Goal: Task Accomplishment & Management: Use online tool/utility

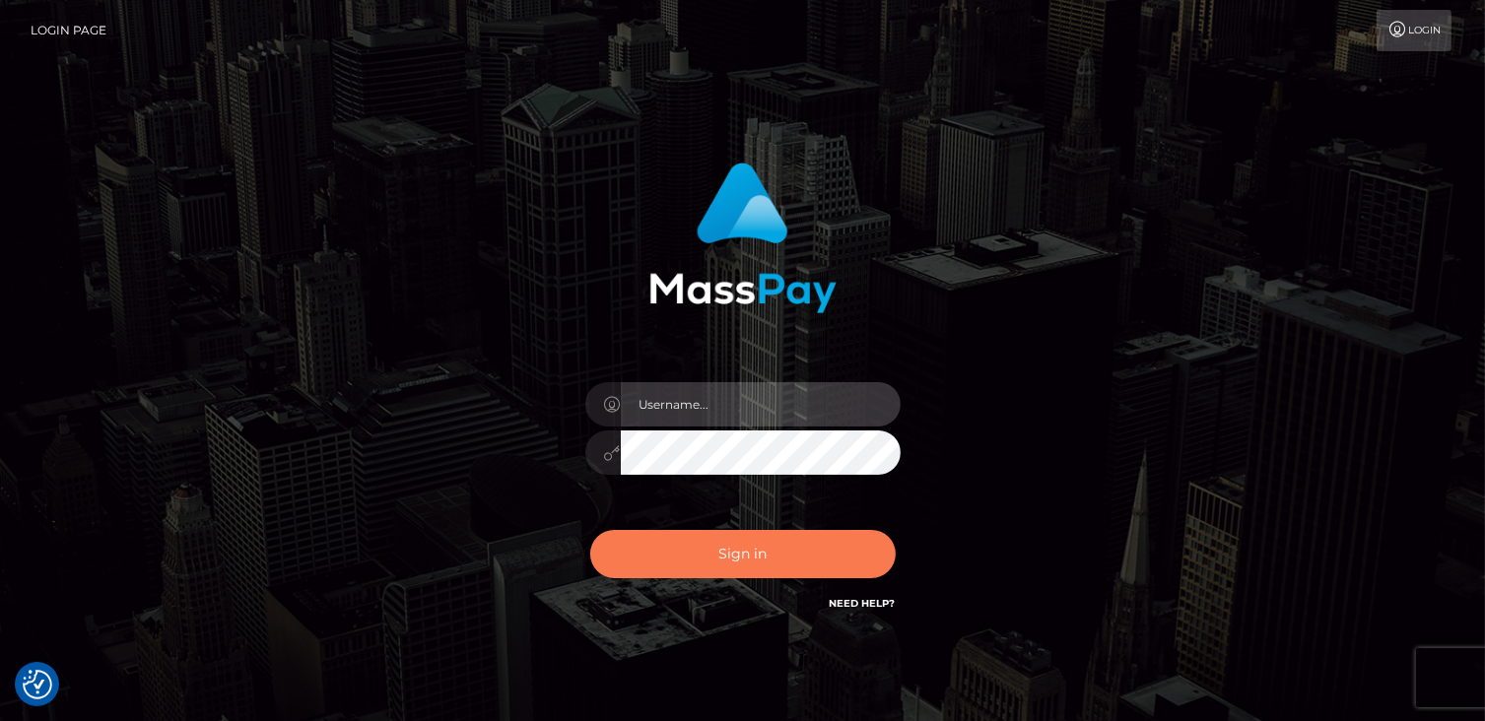
type input "catalinad"
click at [775, 537] on button "Sign in" at bounding box center [742, 554] width 305 height 48
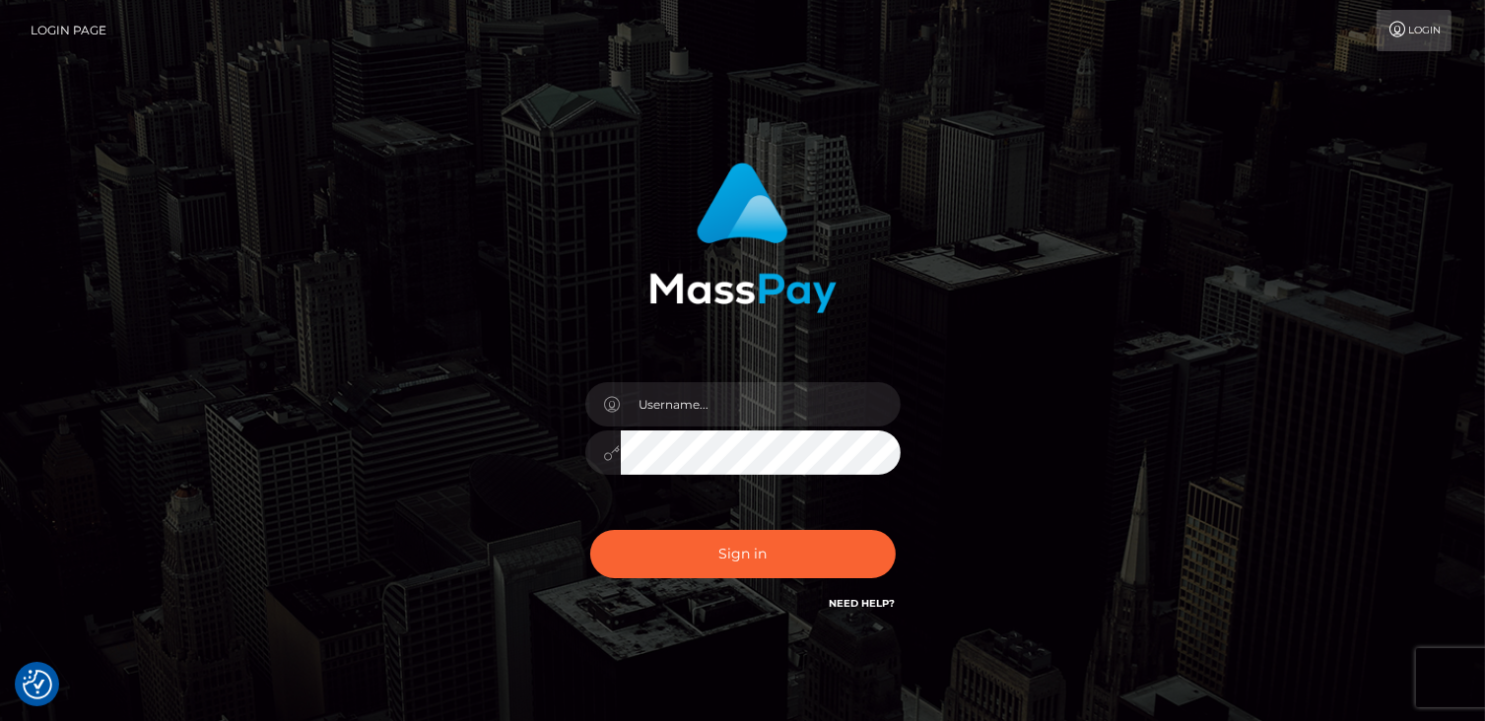
checkbox input "true"
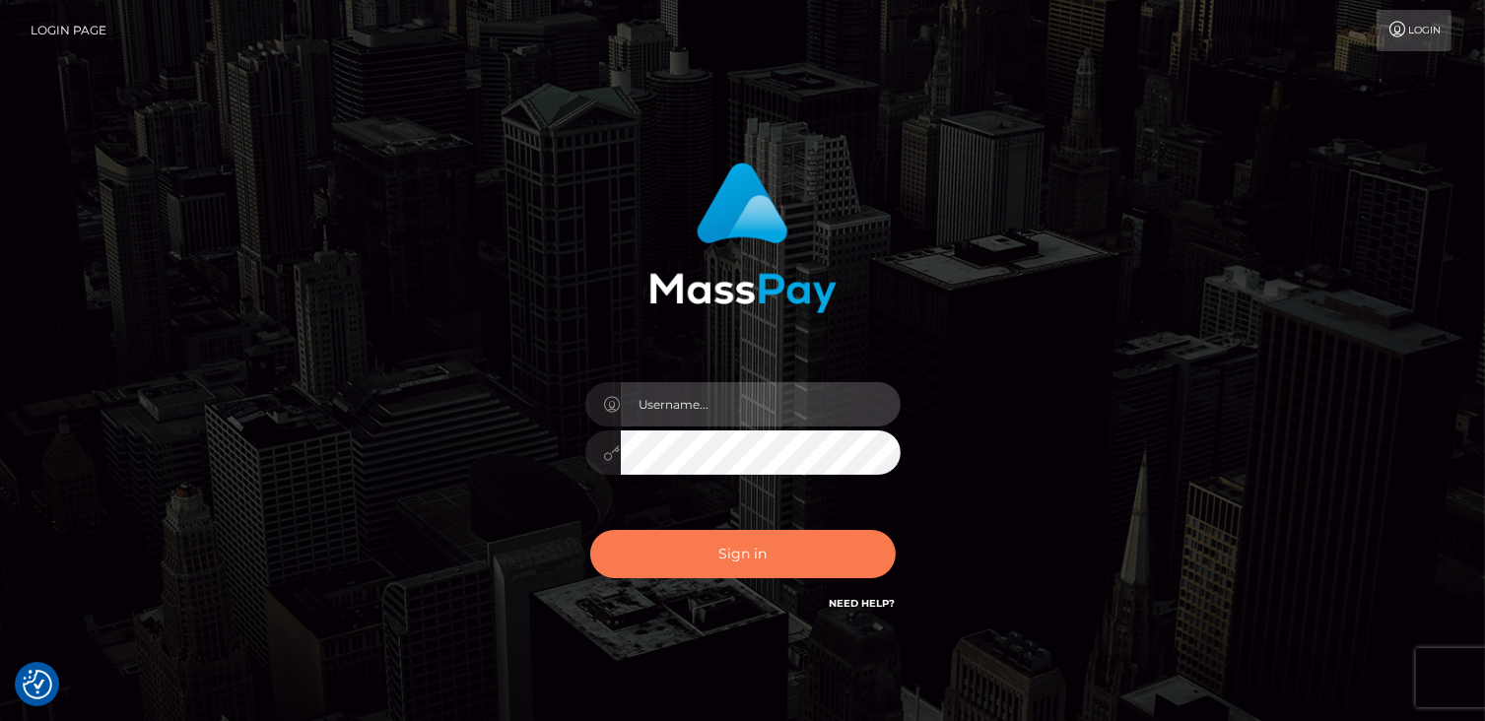
type input "catalinad"
click at [696, 570] on button "Sign in" at bounding box center [742, 554] width 305 height 48
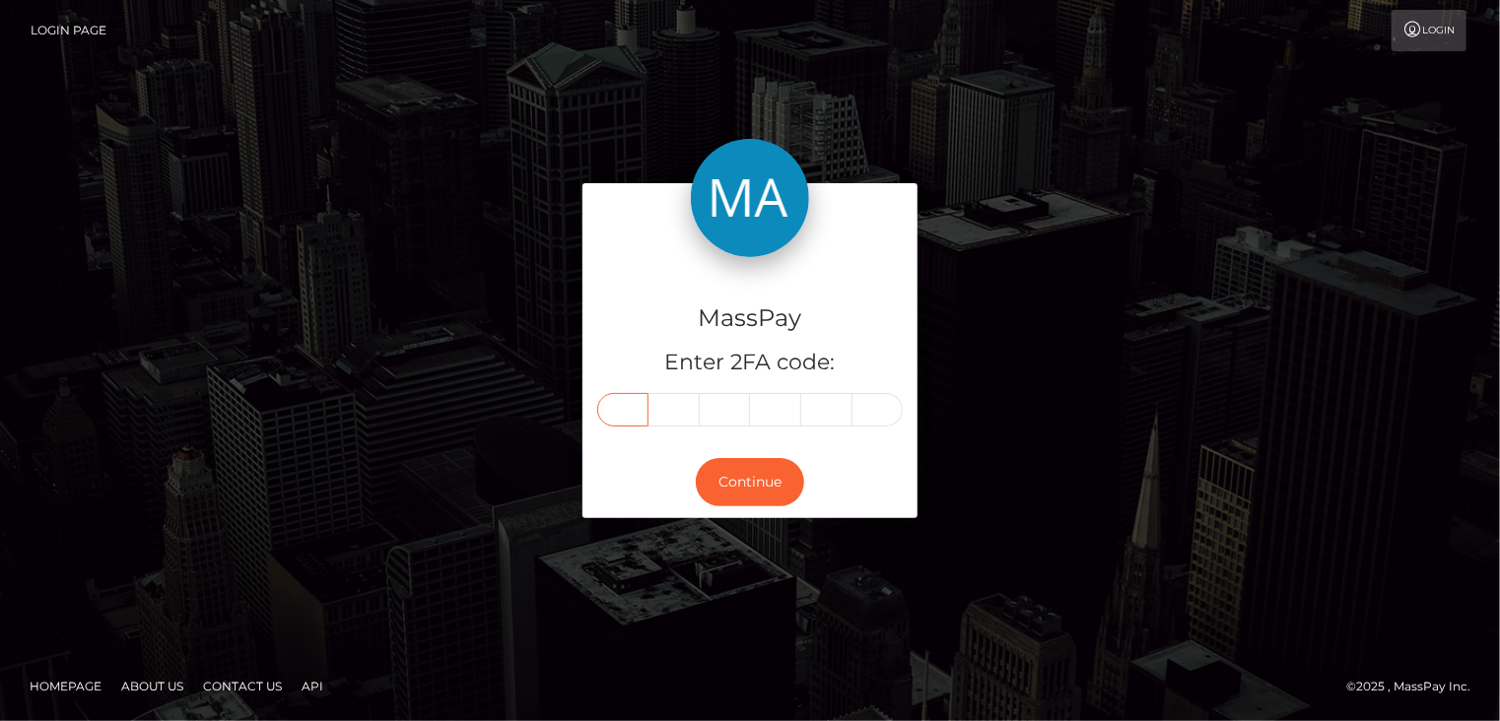
click at [640, 403] on input "text" at bounding box center [622, 410] width 51 height 34
click at [631, 419] on input "text" at bounding box center [622, 410] width 51 height 34
type input "7"
type input "3"
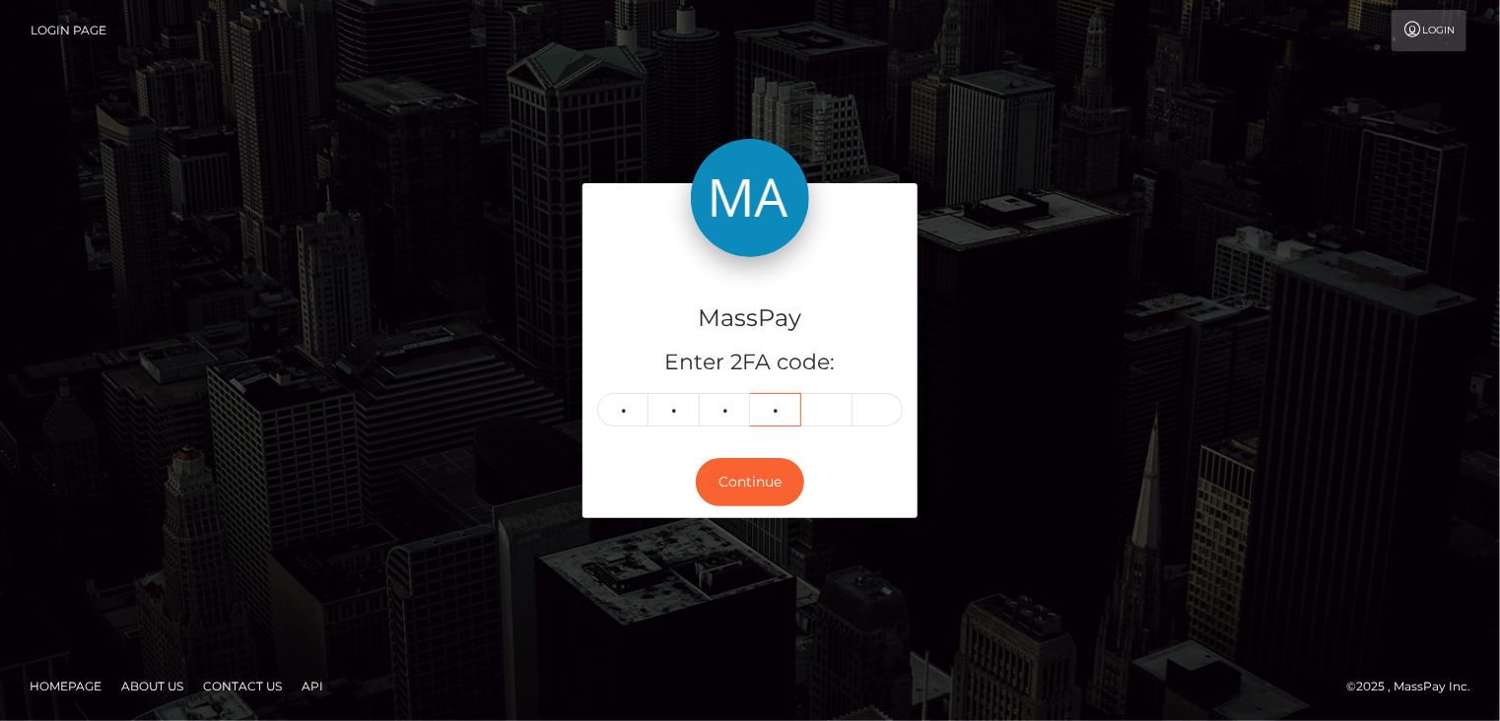
type input "0"
type input "7"
type input "1"
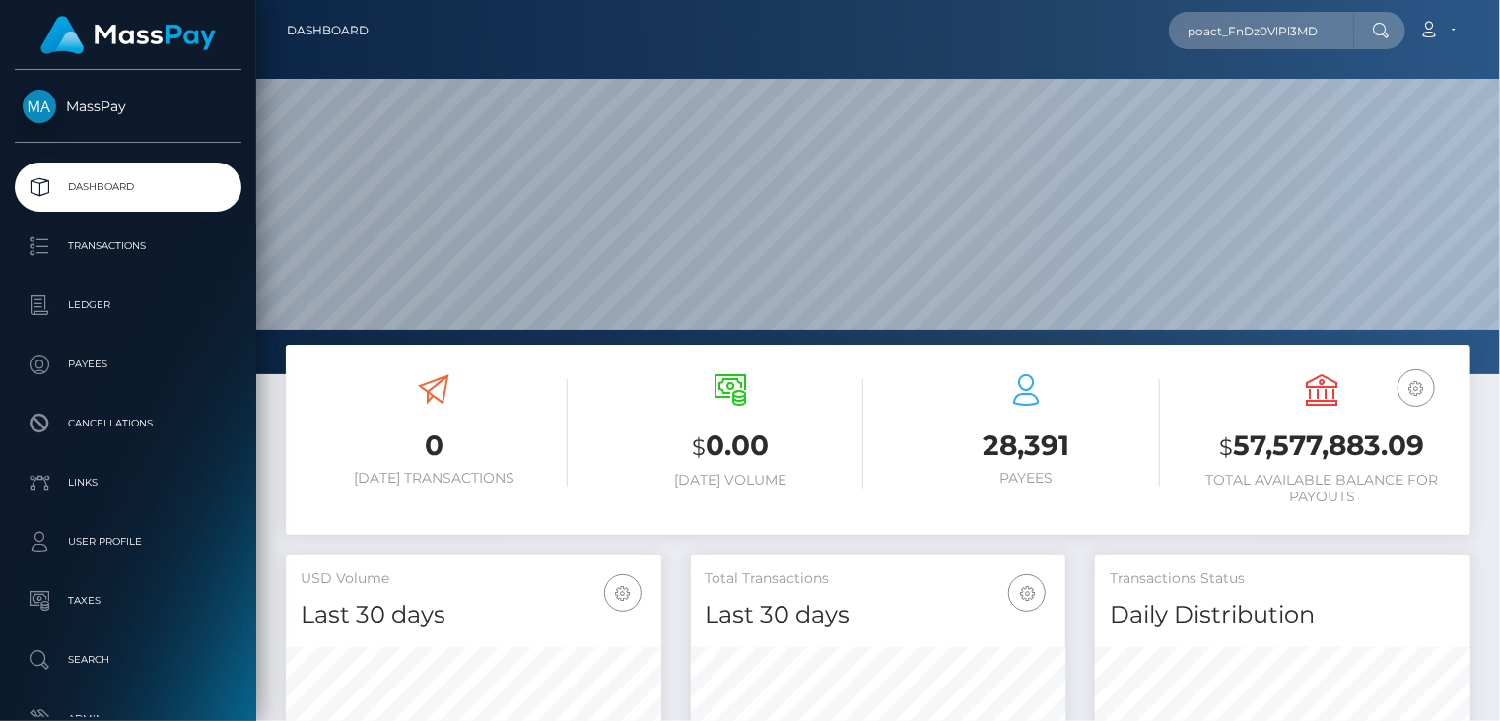
scroll to position [349, 374]
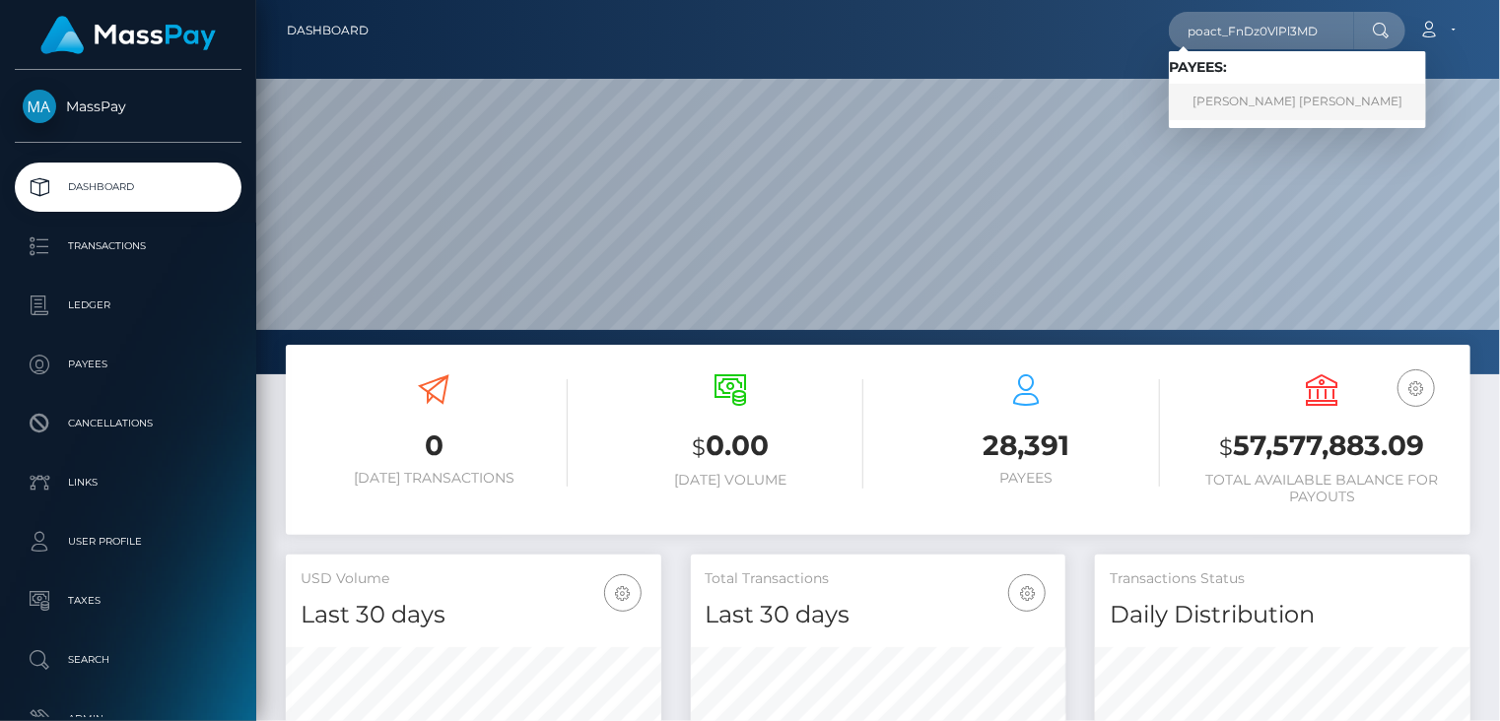
click at [1251, 98] on link "samir Abu Rizq" at bounding box center [1297, 102] width 257 height 36
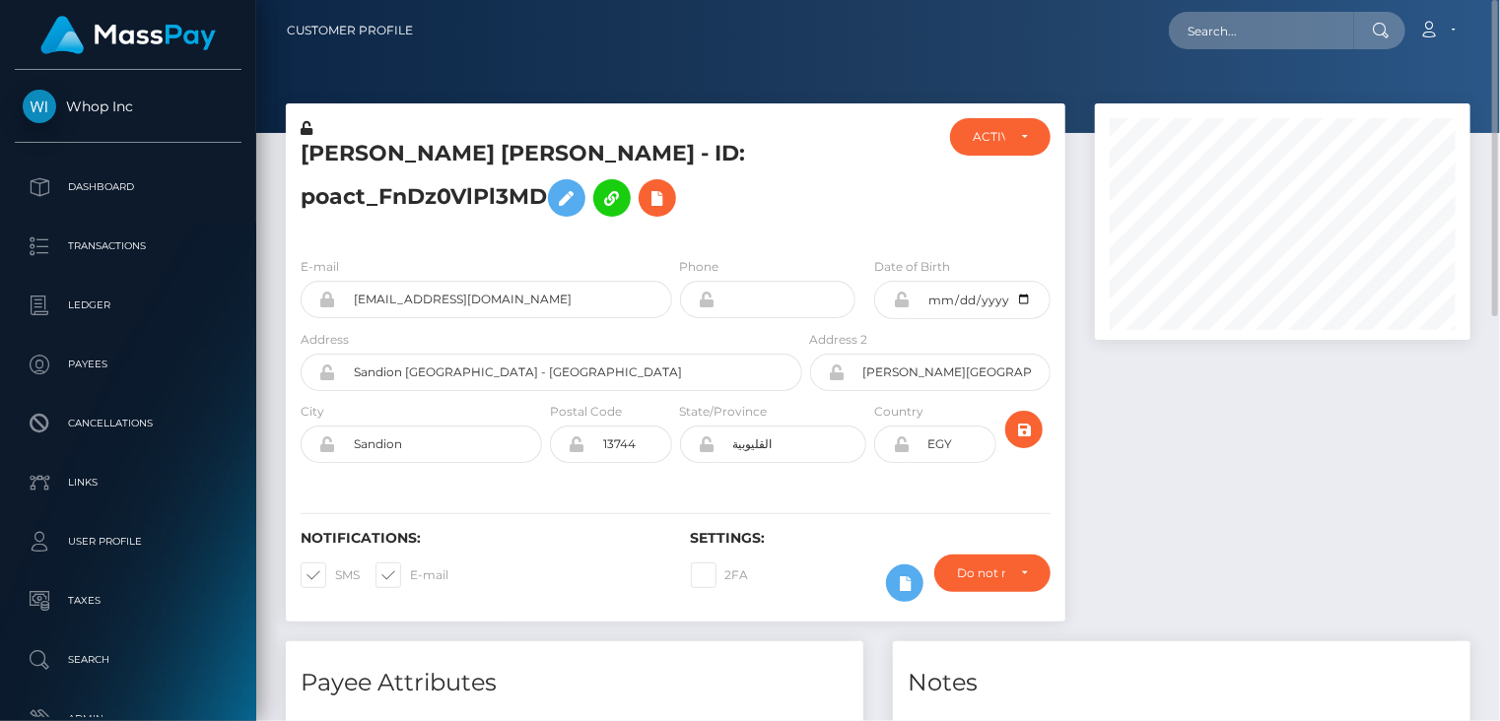
scroll to position [237, 374]
click at [639, 207] on button at bounding box center [657, 197] width 37 height 37
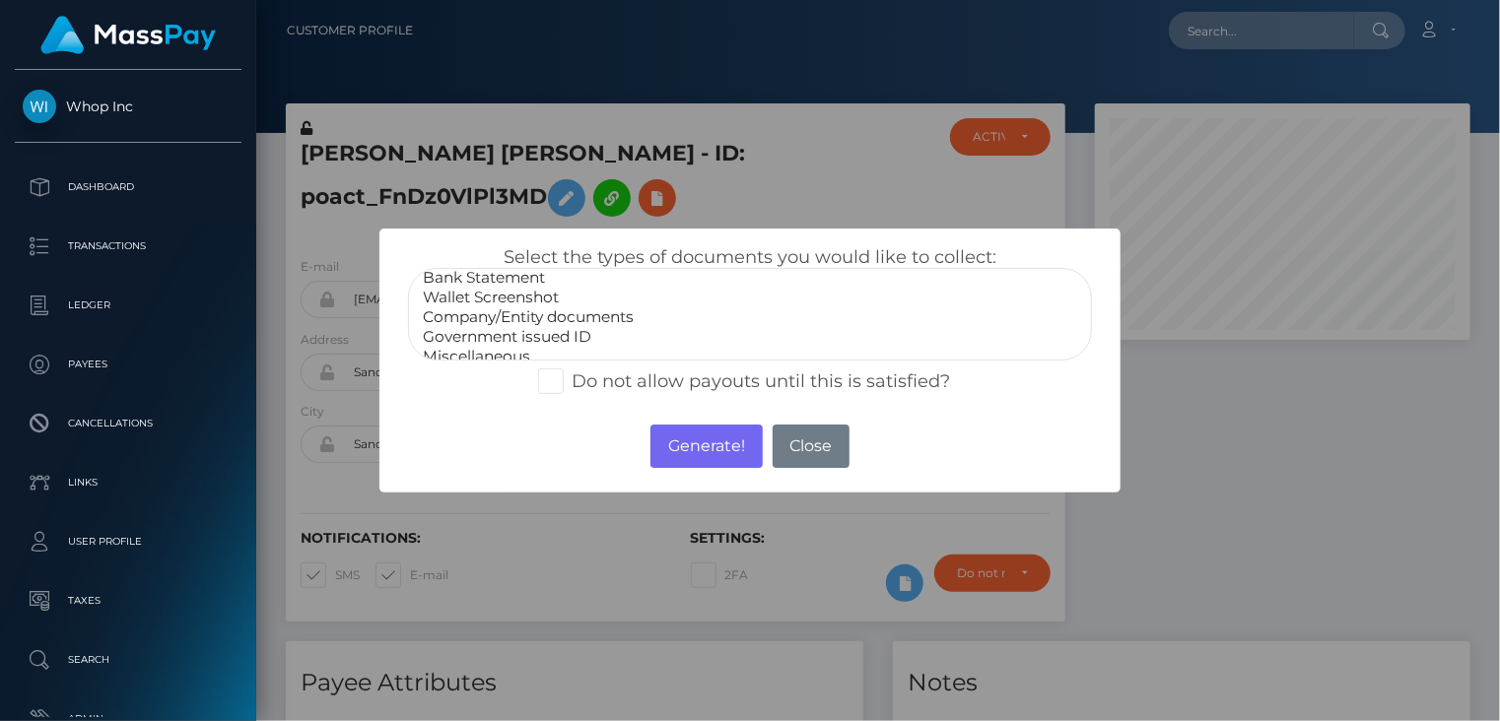
scroll to position [39, 0]
select select "Government issued ID"
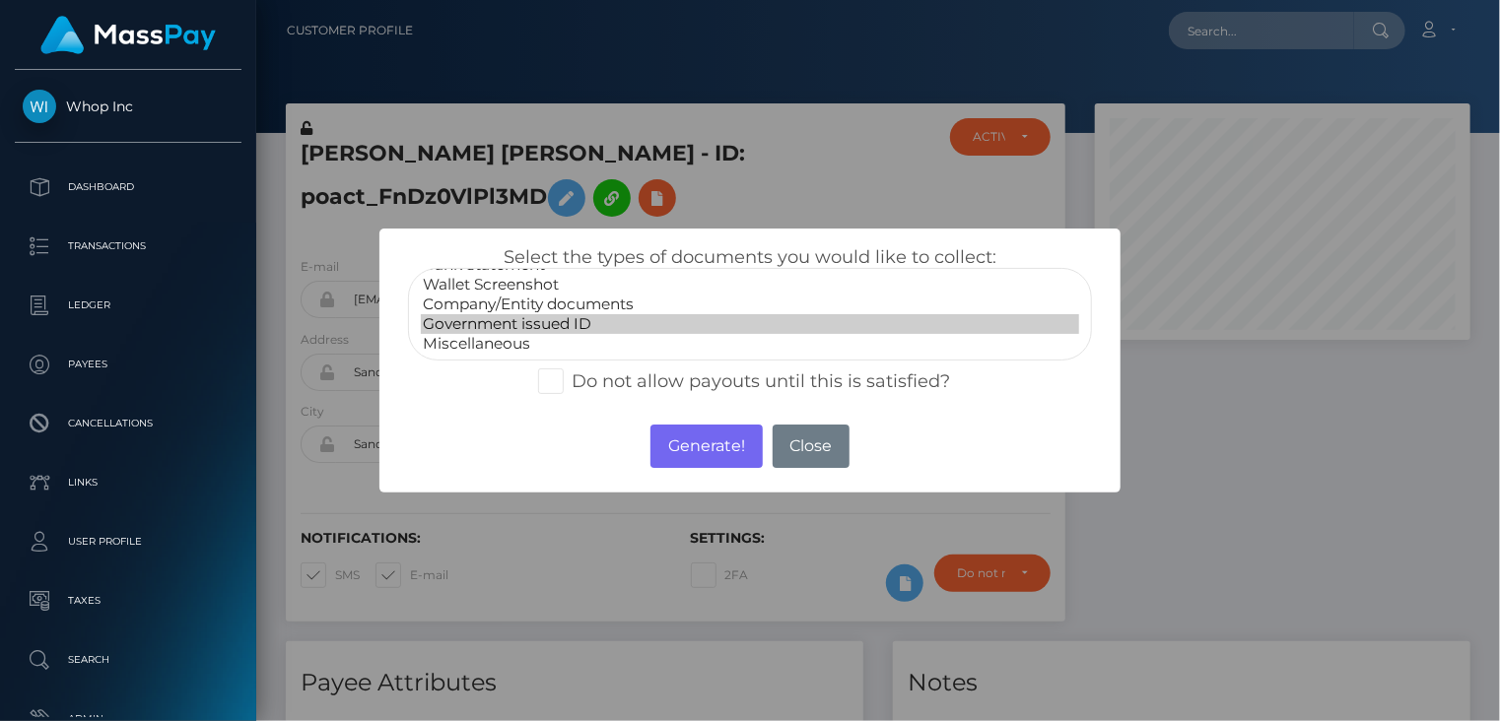
click at [548, 330] on option "Government issued ID" at bounding box center [750, 324] width 659 height 20
click at [688, 451] on button "Generate!" at bounding box center [705, 446] width 111 height 43
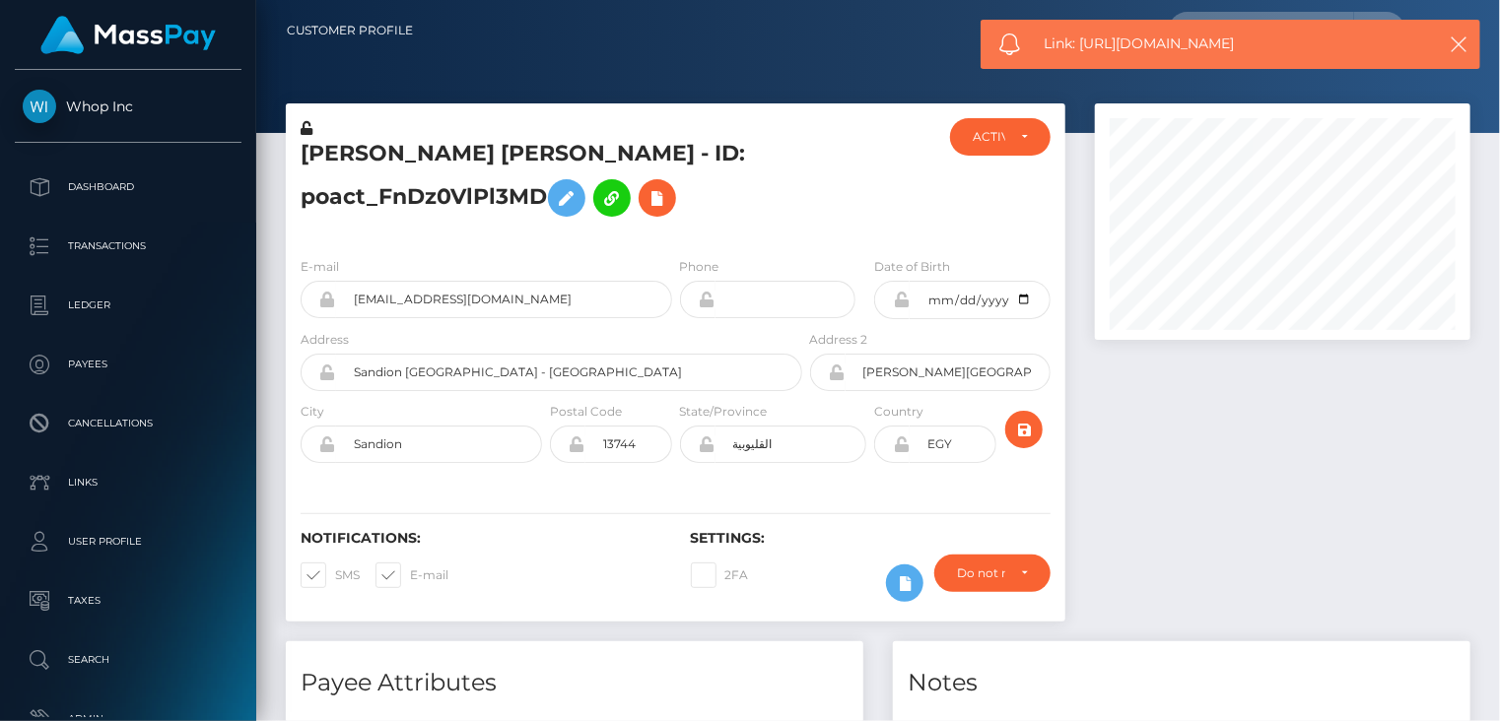
click at [1155, 49] on span "Link: https://l.maspay.io/3kMT6" at bounding box center [1230, 44] width 371 height 21
copy span "Link: https://l.maspay.io/3kMT6"
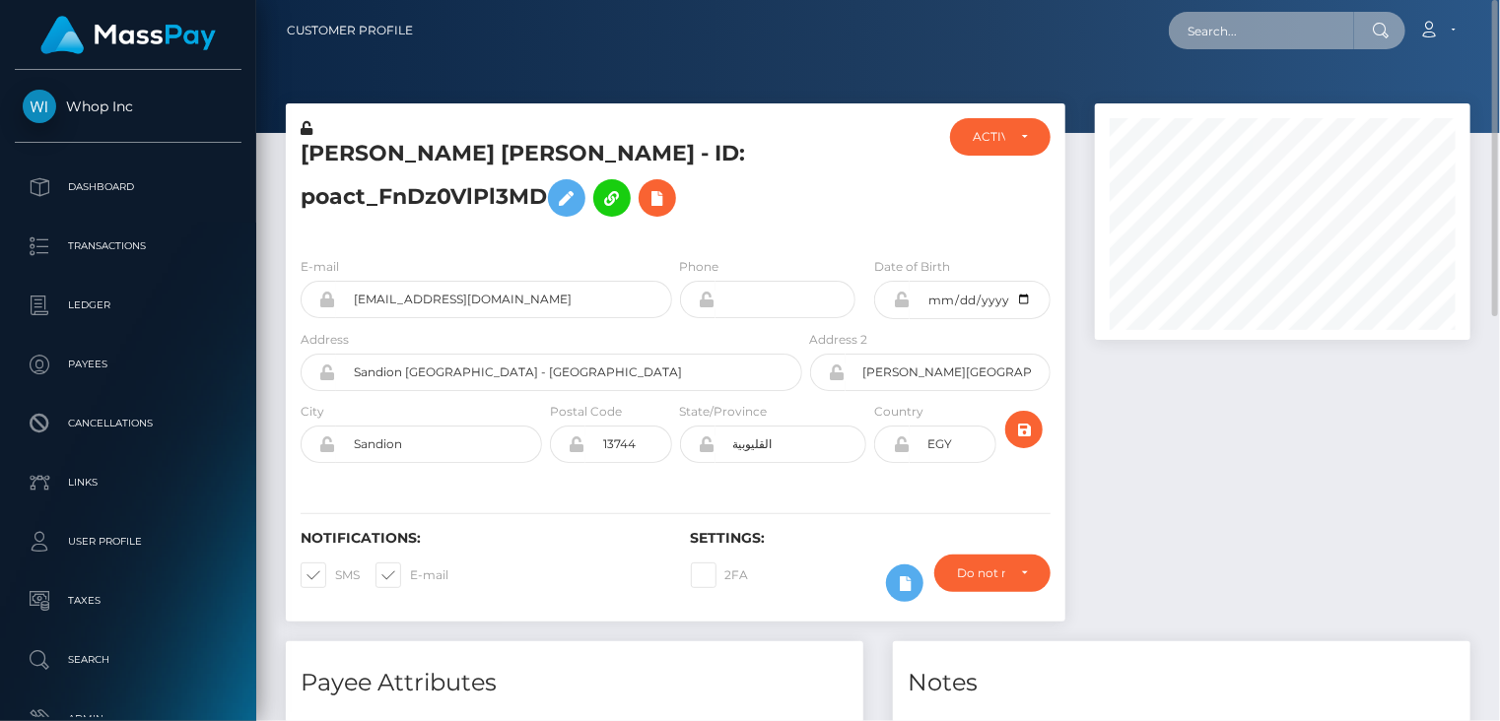
paste input "68d3287d7a2eebde9a7ae1c6"
type input "68d3287d7a2eebde9a7ae1c6"
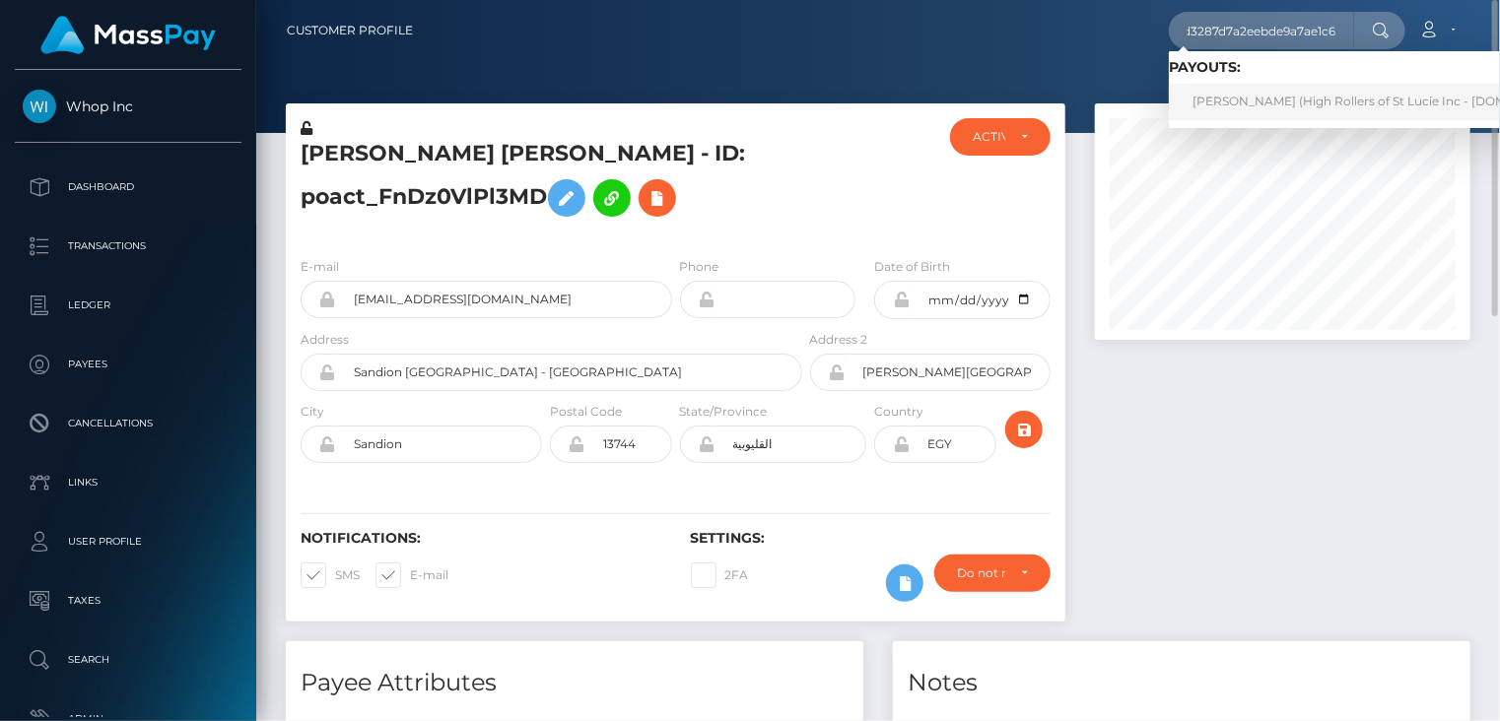
scroll to position [0, 0]
click at [1239, 111] on link "Kristen Prieur (High Rollers of St Lucie Inc - Luckyrush.io)" at bounding box center [1386, 102] width 435 height 36
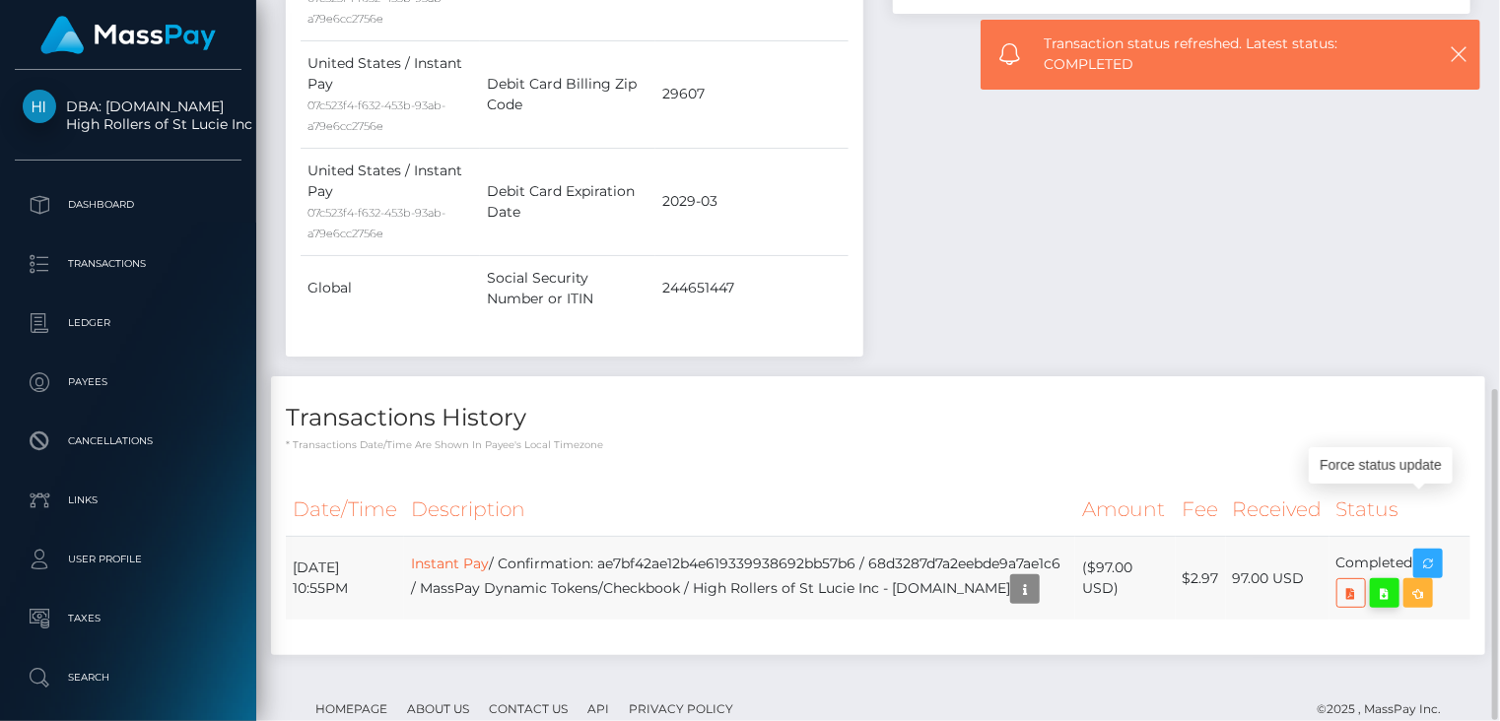
scroll to position [237, 374]
click at [1356, 581] on icon at bounding box center [1351, 593] width 24 height 25
